Goal: Information Seeking & Learning: Learn about a topic

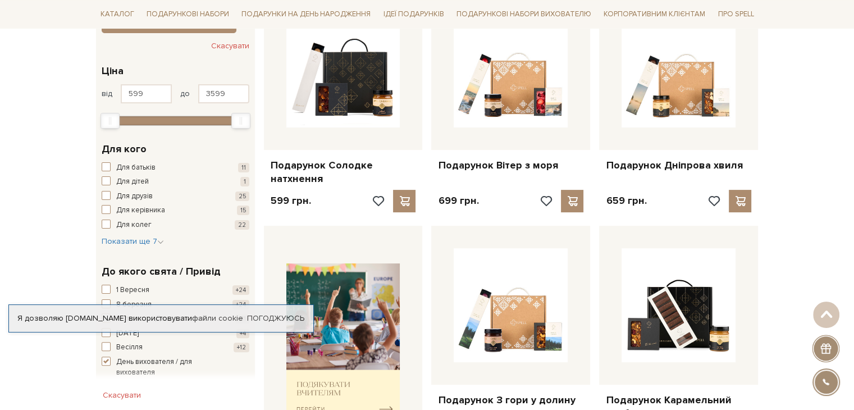
scroll to position [281, 0]
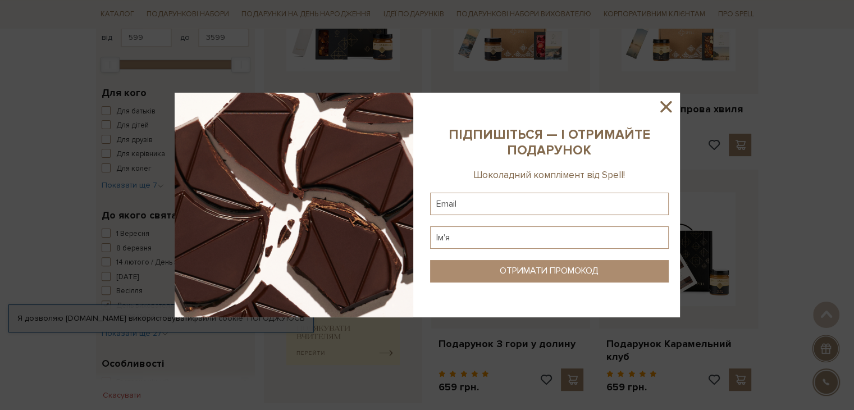
click at [669, 106] on icon at bounding box center [666, 106] width 19 height 19
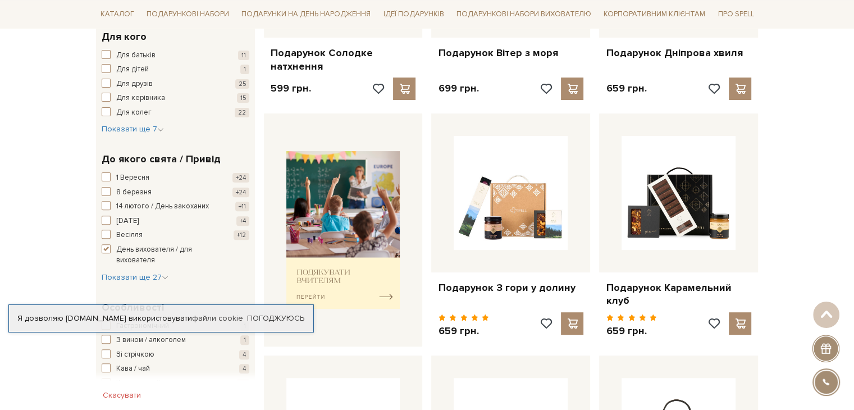
scroll to position [393, 0]
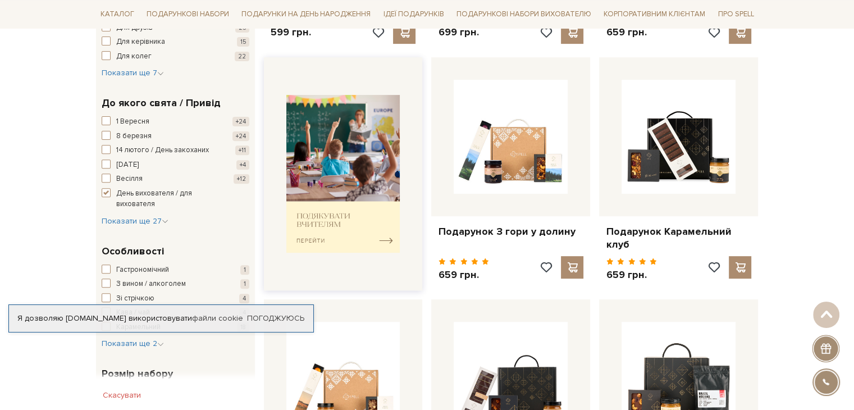
click at [380, 230] on img at bounding box center [343, 174] width 114 height 158
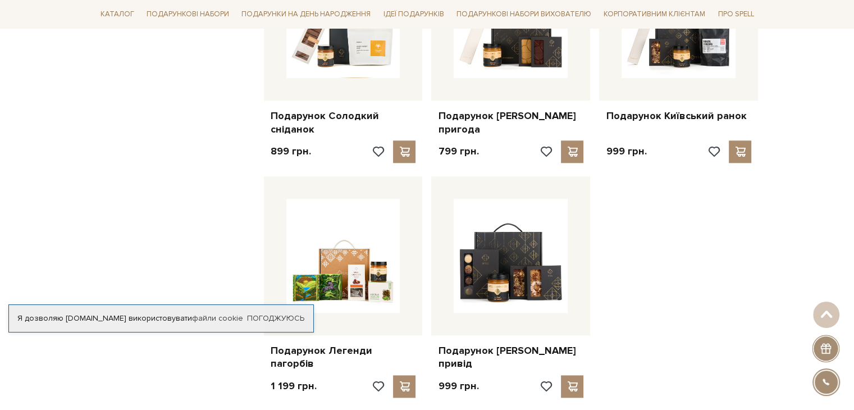
scroll to position [1292, 0]
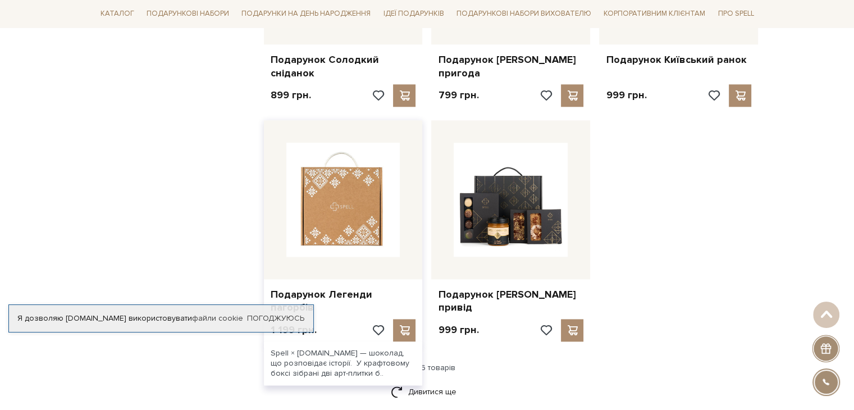
click at [384, 213] on img at bounding box center [343, 200] width 114 height 114
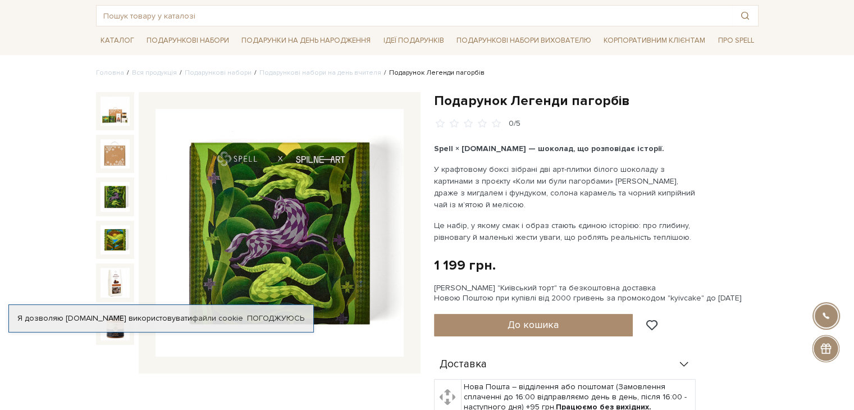
scroll to position [112, 0]
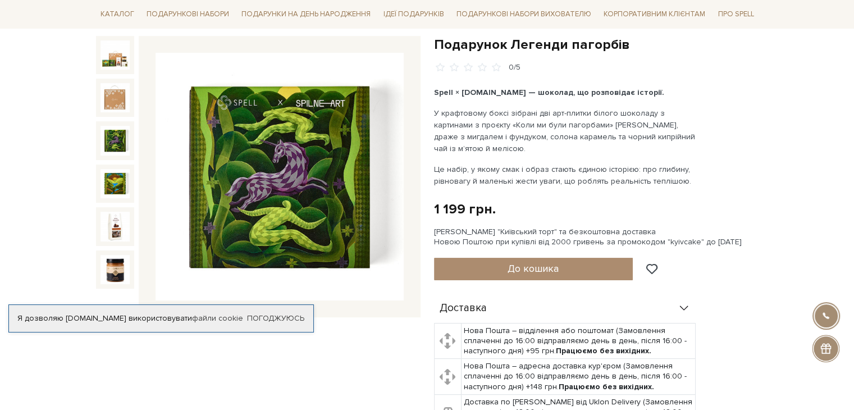
click at [112, 138] on img at bounding box center [115, 140] width 29 height 29
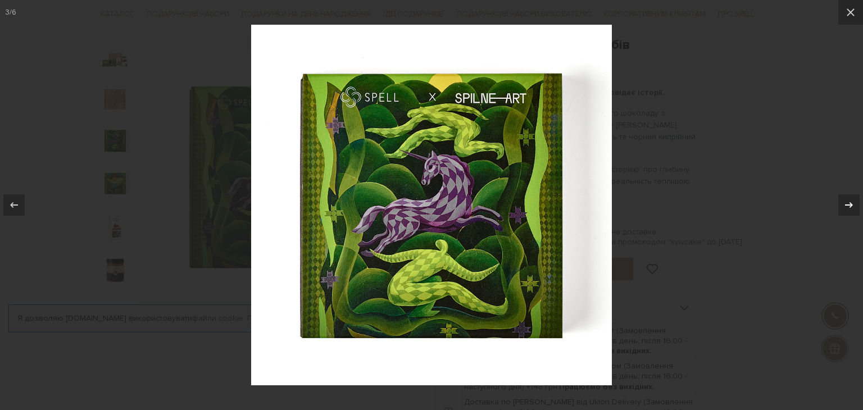
click at [850, 201] on icon at bounding box center [848, 204] width 13 height 13
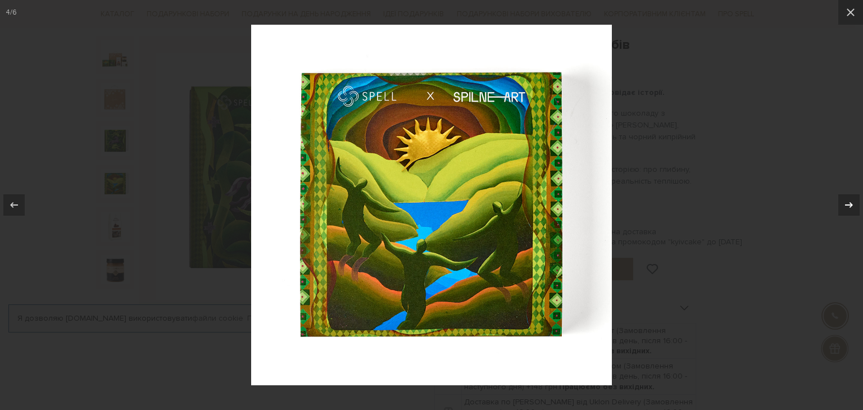
click at [850, 201] on icon at bounding box center [848, 204] width 13 height 13
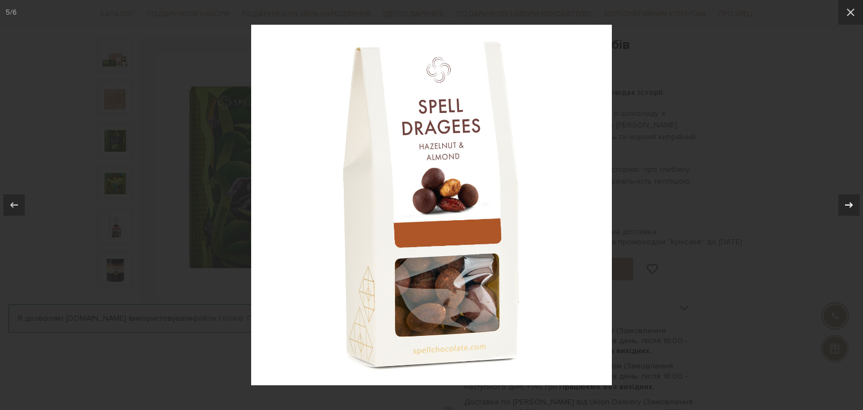
click at [850, 201] on icon at bounding box center [848, 204] width 13 height 13
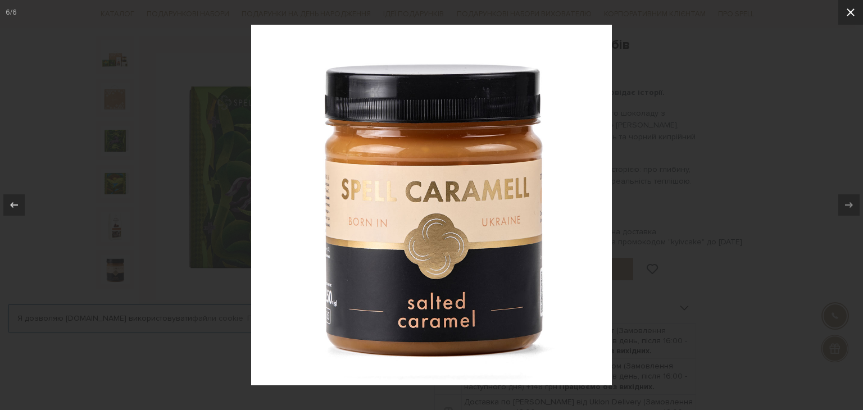
click at [847, 16] on icon at bounding box center [850, 12] width 13 height 13
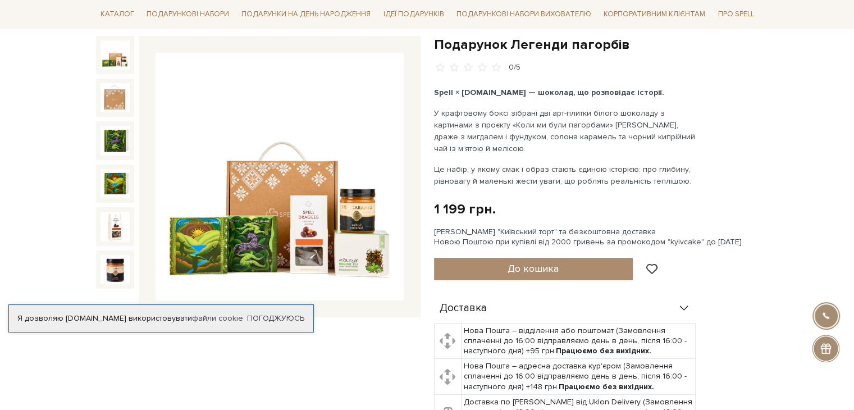
click at [117, 62] on img at bounding box center [115, 54] width 29 height 29
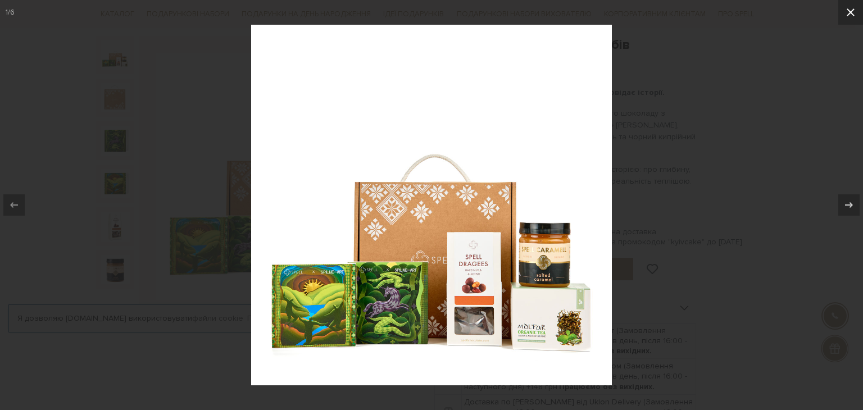
click at [849, 16] on icon at bounding box center [850, 12] width 13 height 13
